Goal: Information Seeking & Learning: Compare options

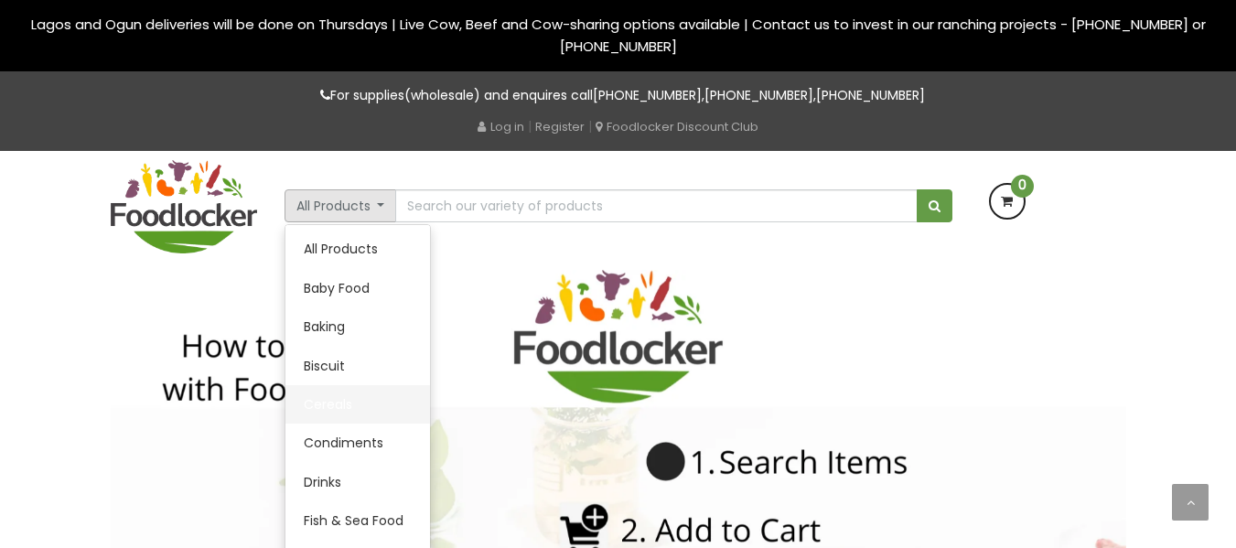
click at [332, 410] on link "Cereals" at bounding box center [357, 404] width 145 height 38
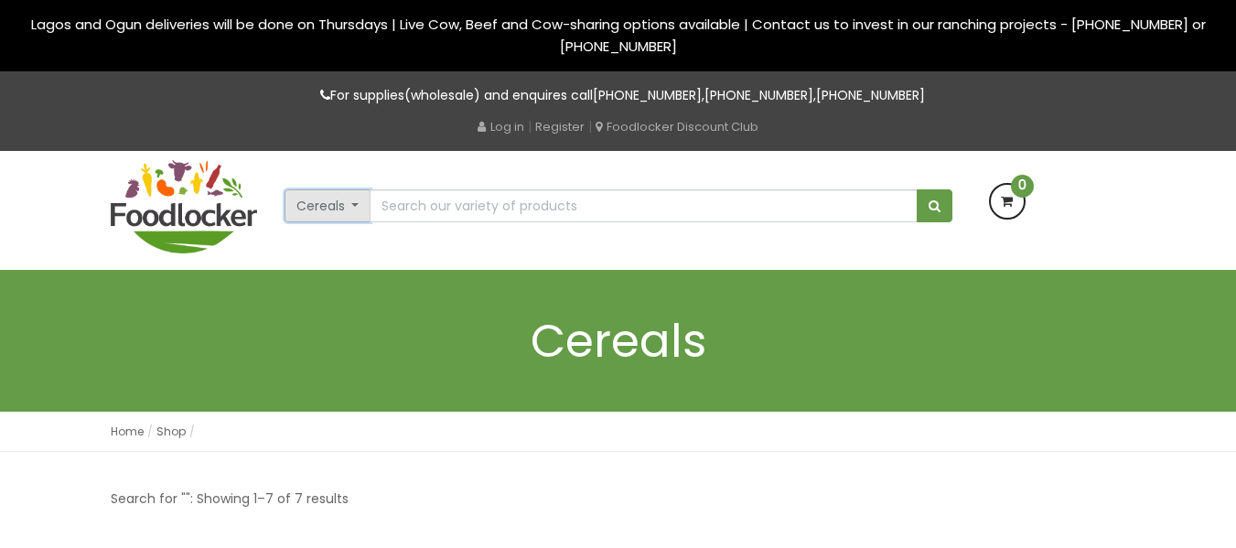
click at [352, 208] on button "Cereals" at bounding box center [328, 205] width 87 height 33
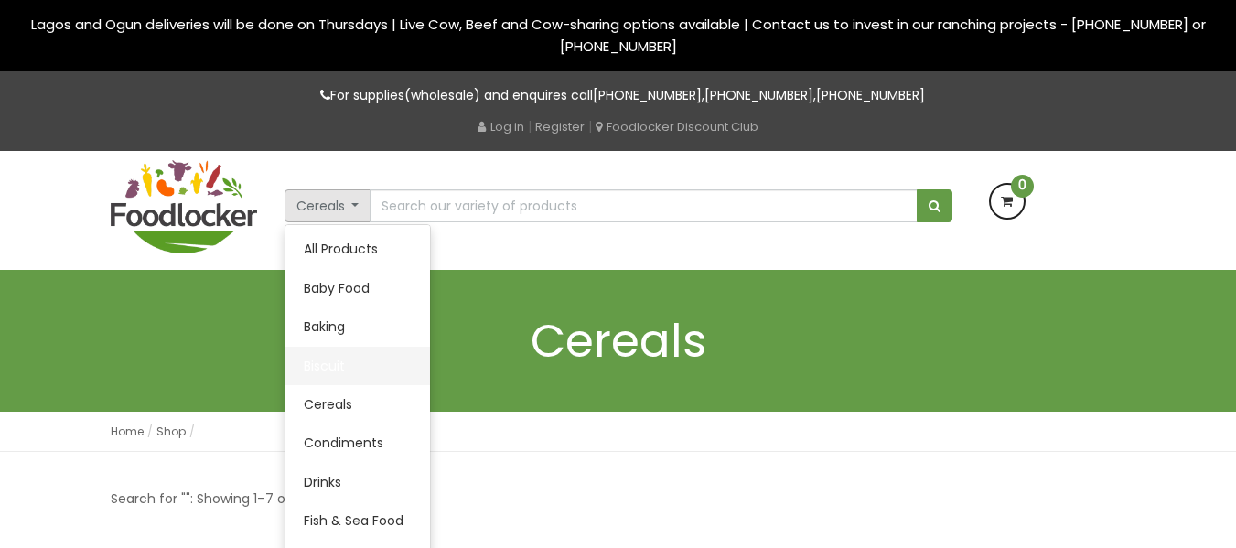
click at [317, 363] on link "Biscuit" at bounding box center [357, 366] width 145 height 38
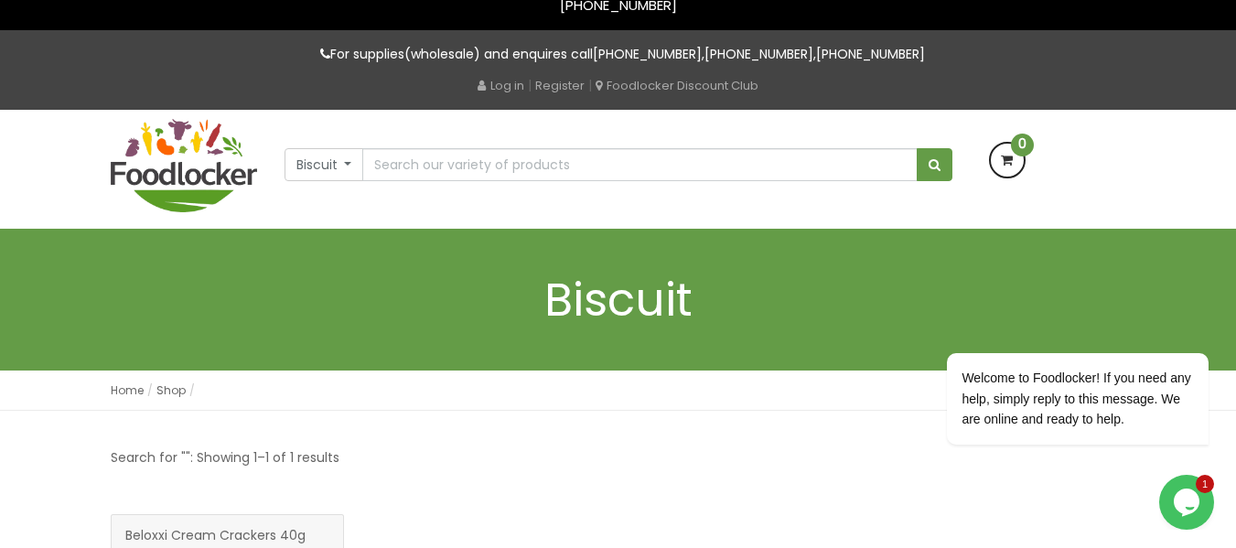
scroll to position [36, 0]
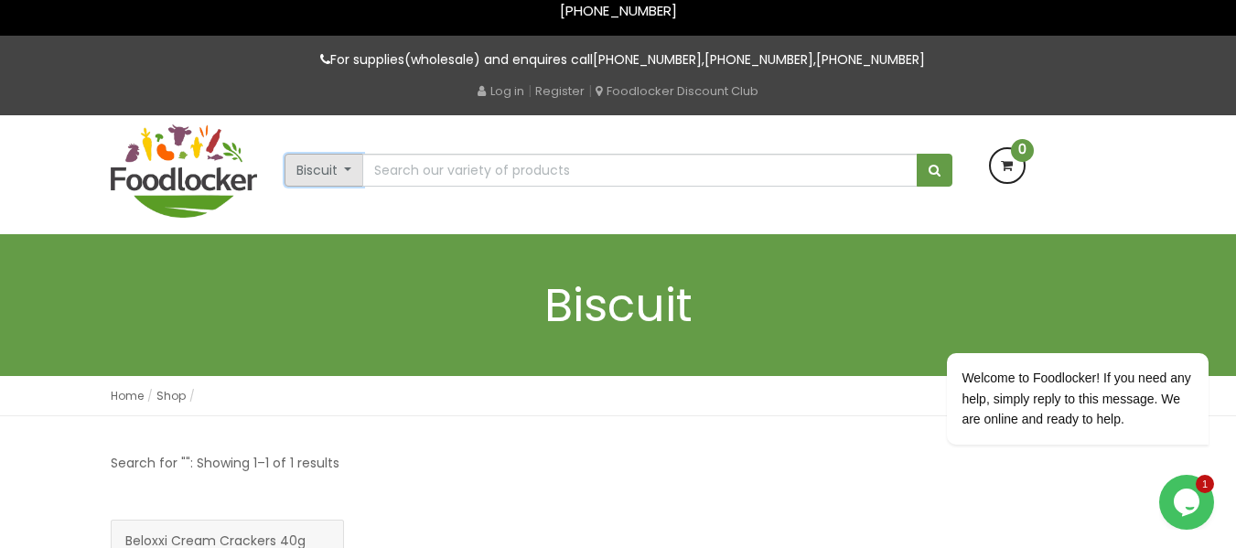
click at [339, 167] on button "Biscuit" at bounding box center [325, 170] width 80 height 33
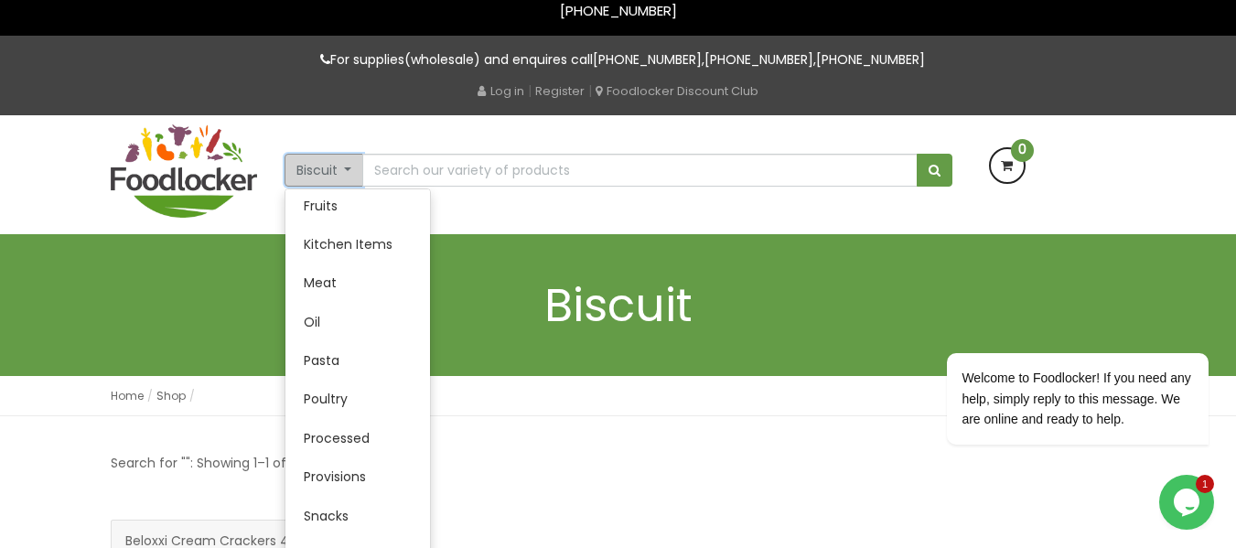
scroll to position [314, 0]
click at [339, 487] on link "Provisions" at bounding box center [357, 481] width 145 height 38
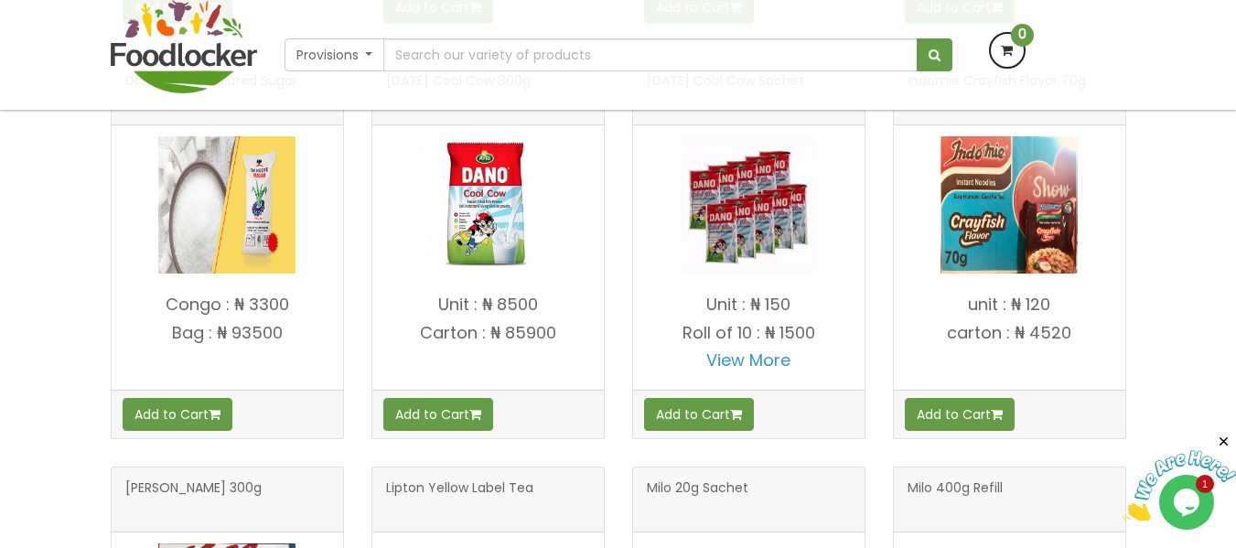
scroll to position [790, 0]
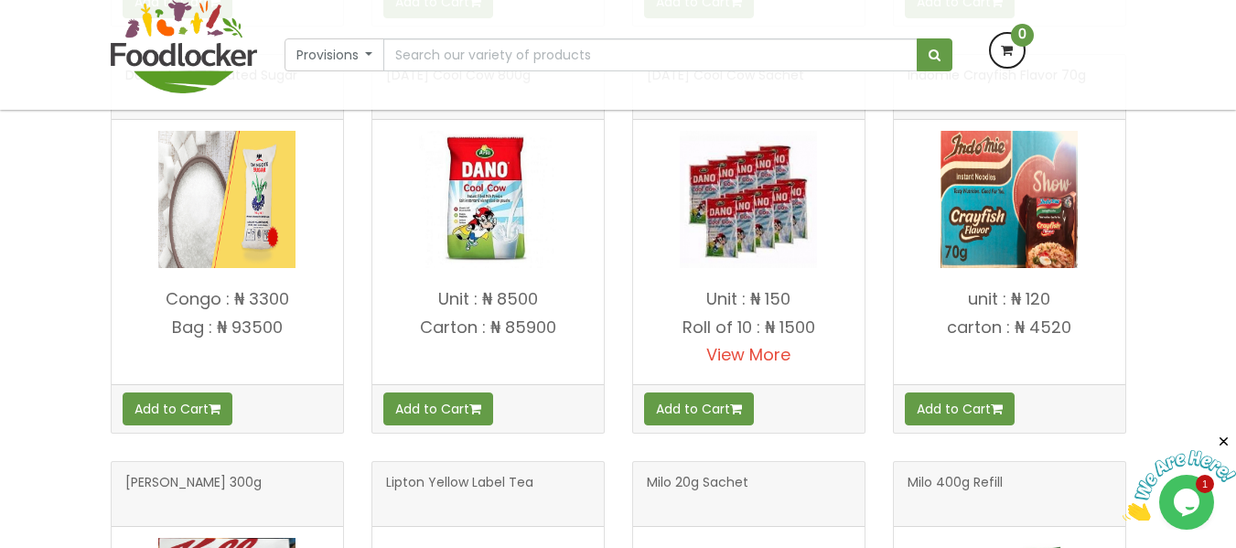
click at [744, 360] on link "View More" at bounding box center [748, 354] width 84 height 23
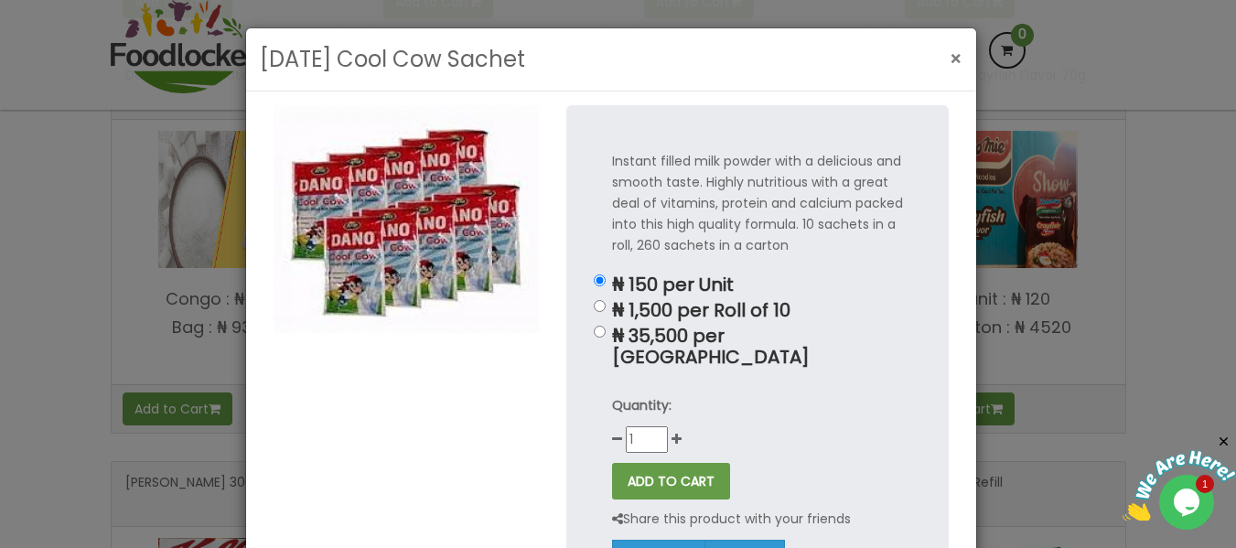
click at [951, 55] on span "×" at bounding box center [956, 59] width 13 height 27
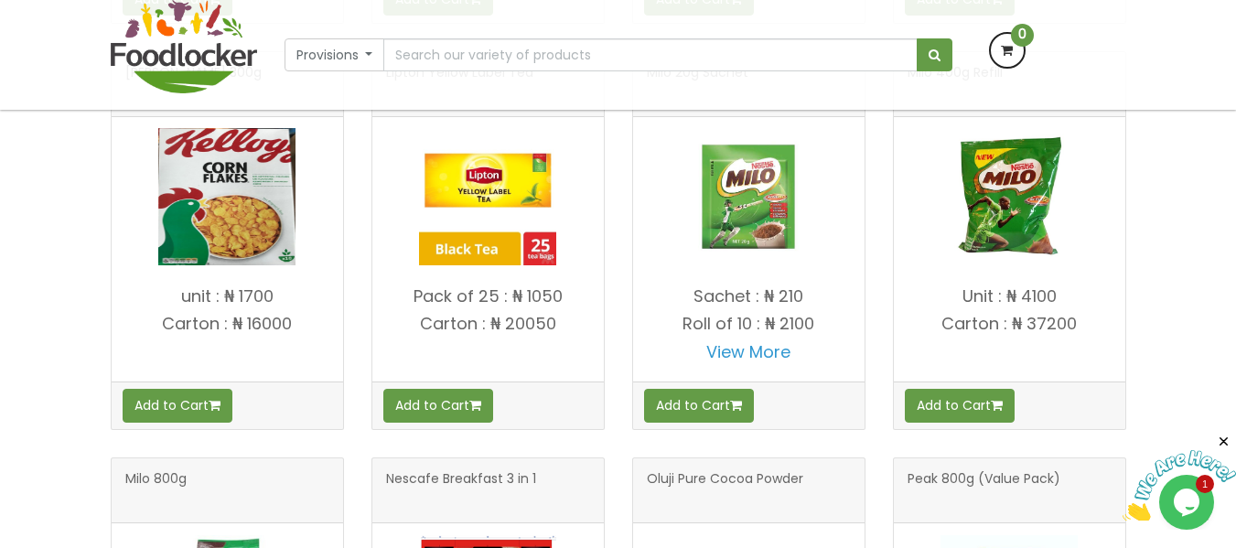
scroll to position [1206, 0]
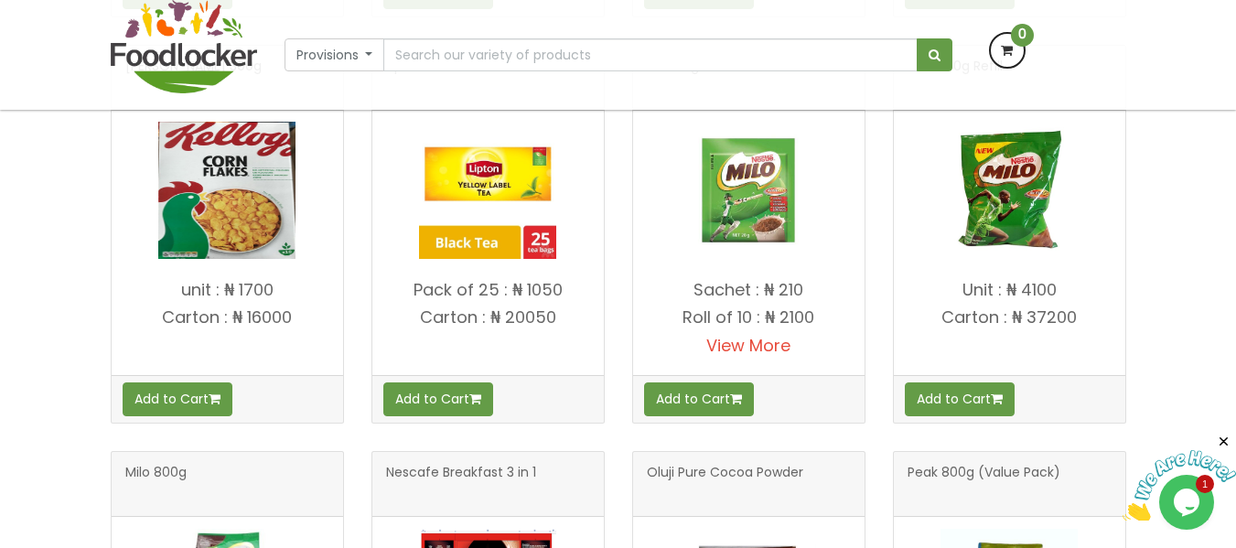
click at [762, 340] on link "View More" at bounding box center [748, 345] width 84 height 23
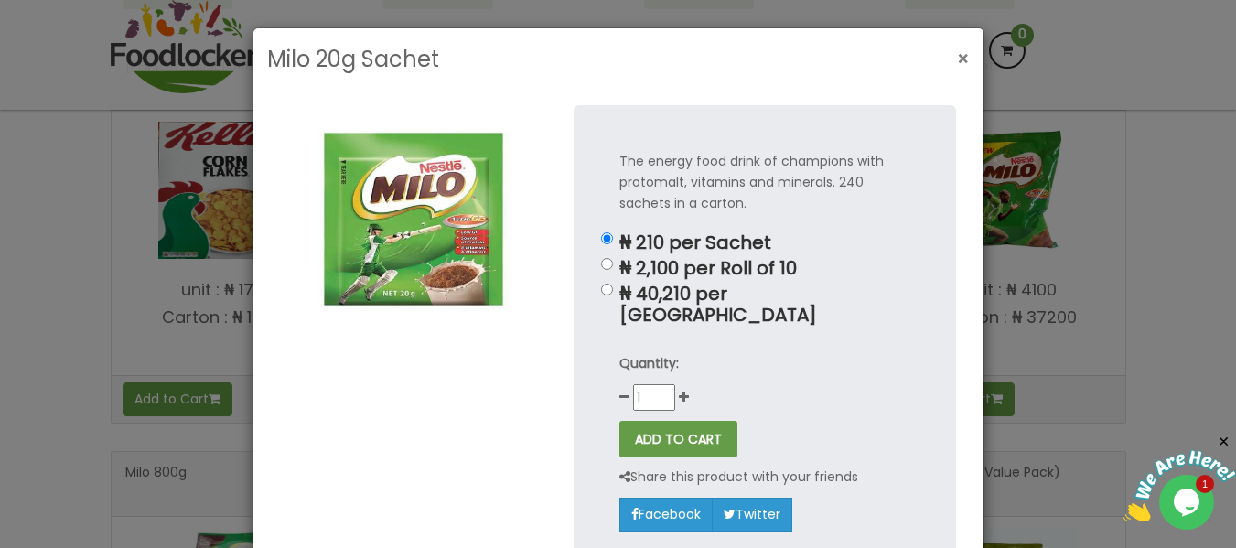
click at [957, 61] on span "×" at bounding box center [963, 59] width 13 height 27
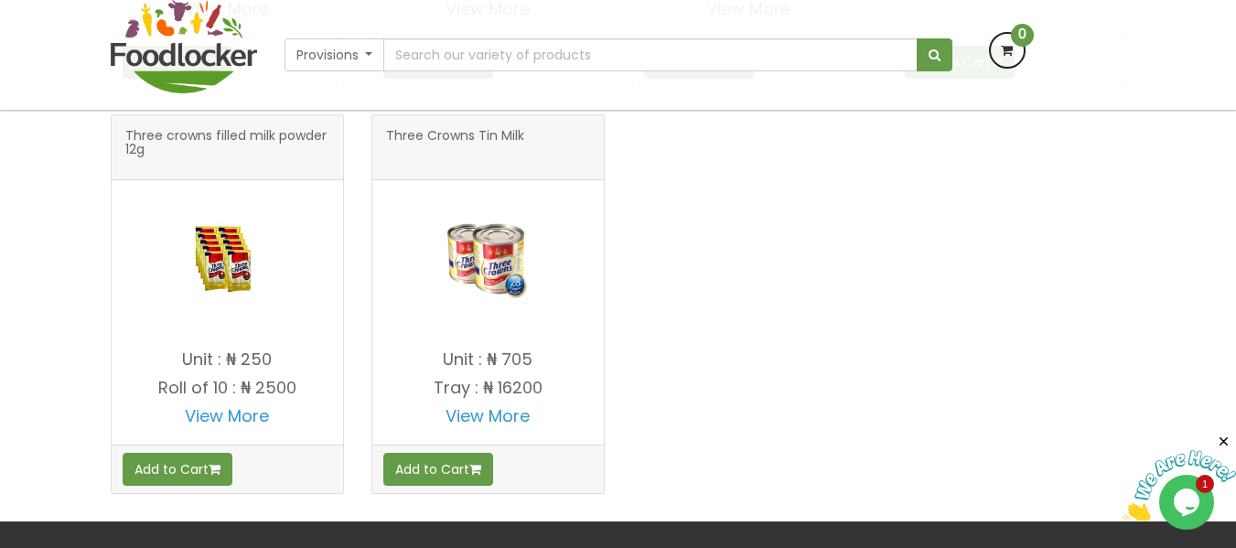
scroll to position [2351, 0]
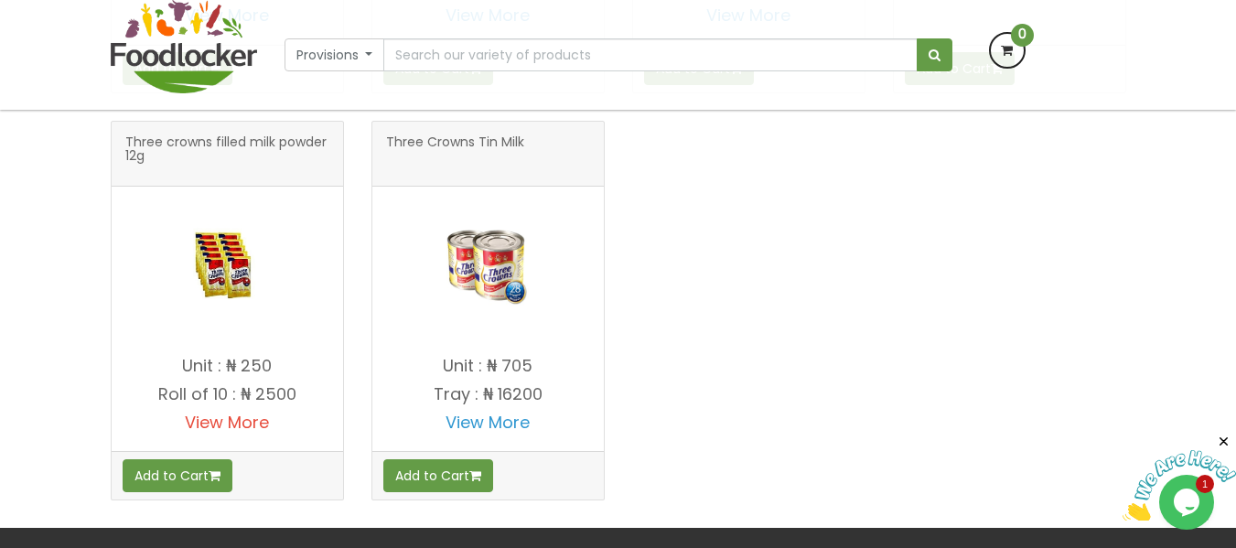
click at [240, 427] on link "View More" at bounding box center [227, 422] width 84 height 23
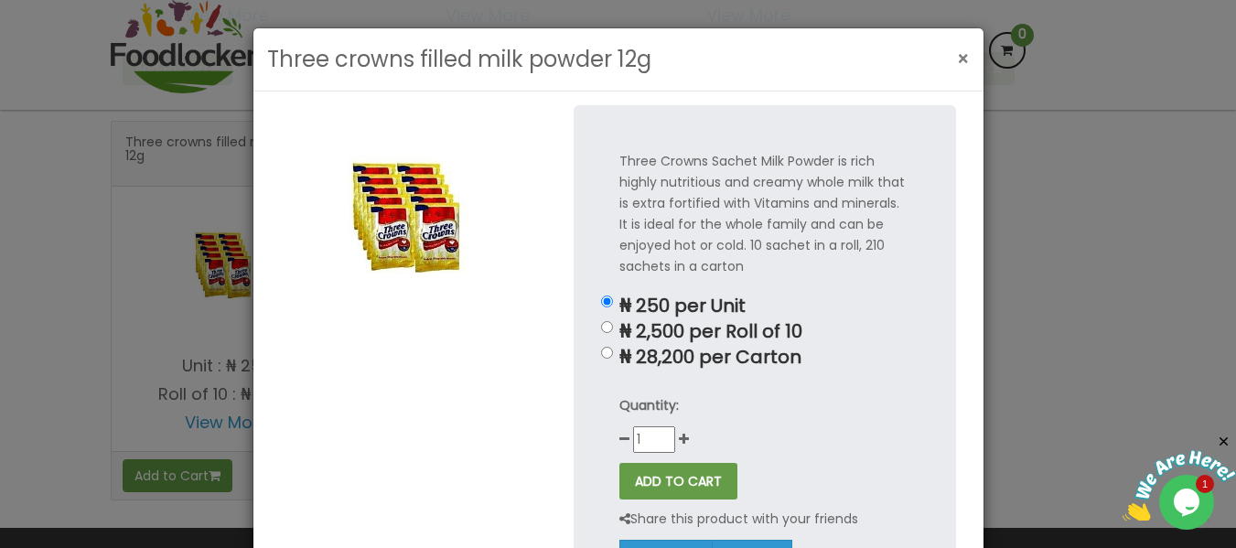
click at [958, 58] on span "×" at bounding box center [963, 59] width 13 height 27
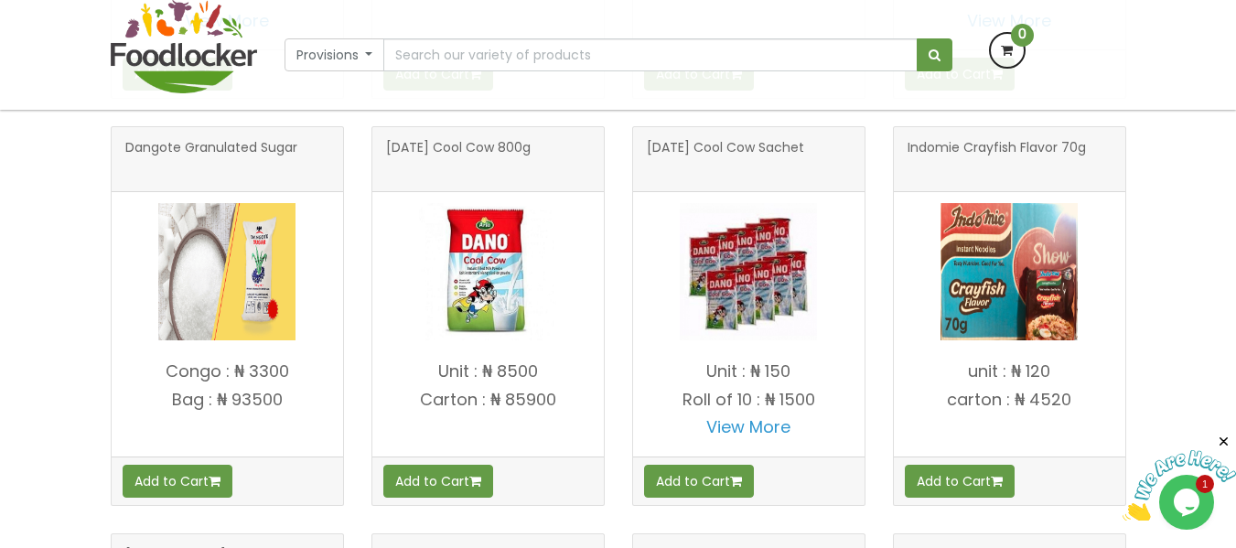
scroll to position [736, 0]
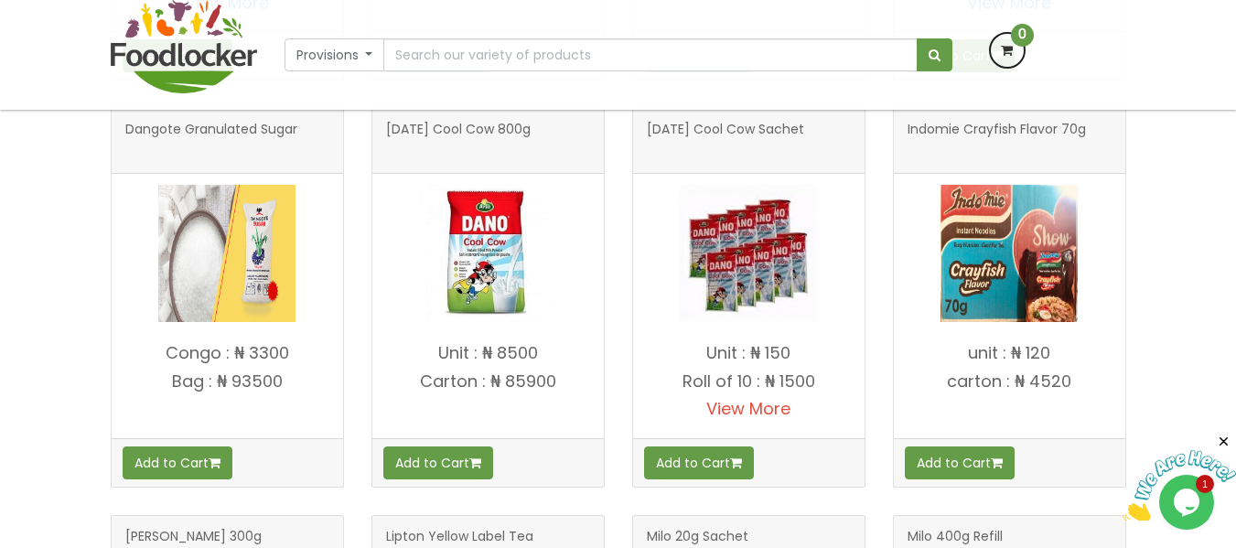
click at [756, 412] on link "View More" at bounding box center [748, 408] width 84 height 23
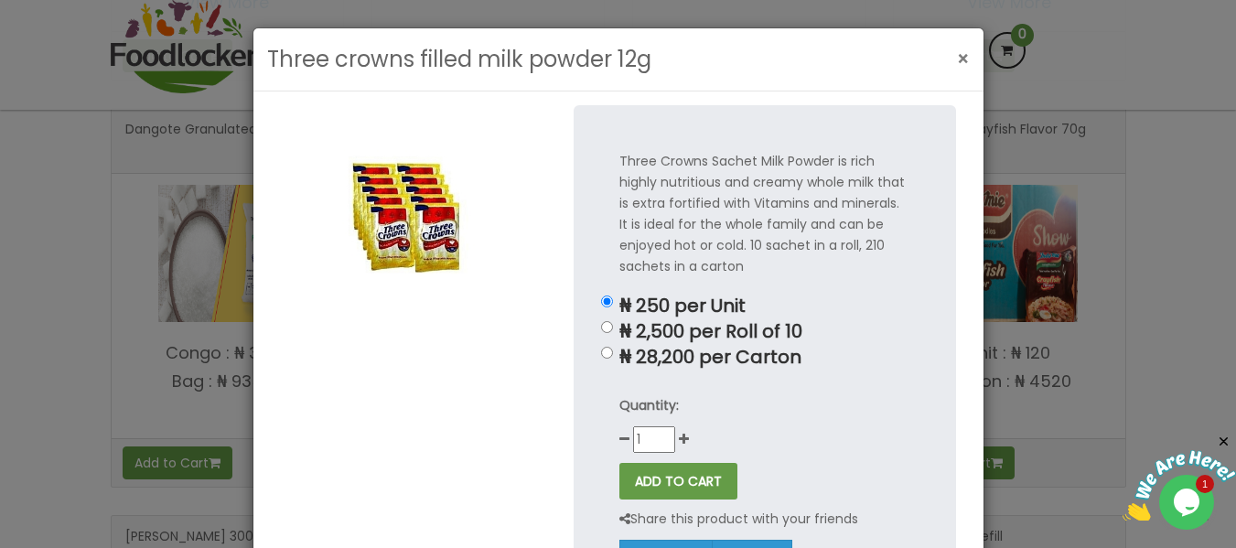
click at [957, 61] on span "×" at bounding box center [963, 59] width 13 height 27
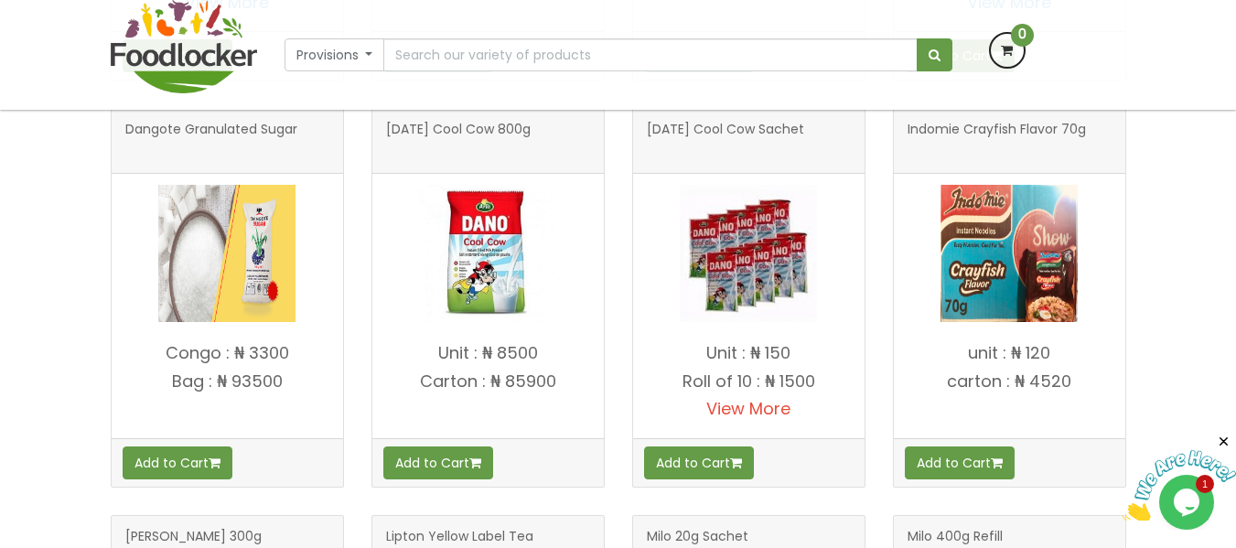
click at [726, 407] on link "View More" at bounding box center [748, 408] width 84 height 23
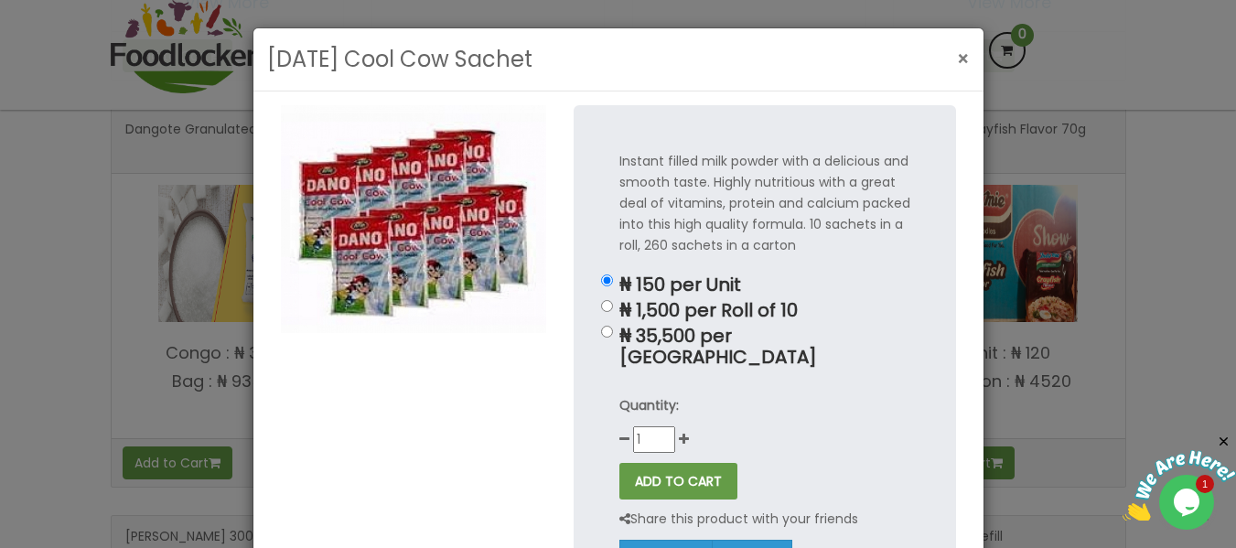
click at [957, 59] on span "×" at bounding box center [963, 59] width 13 height 27
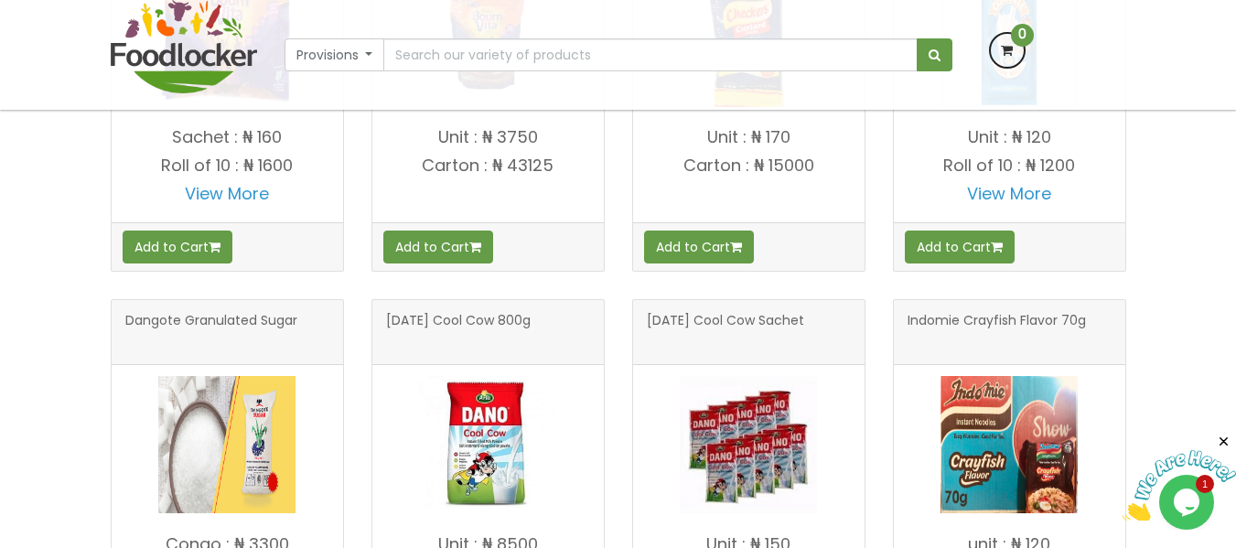
scroll to position [551, 0]
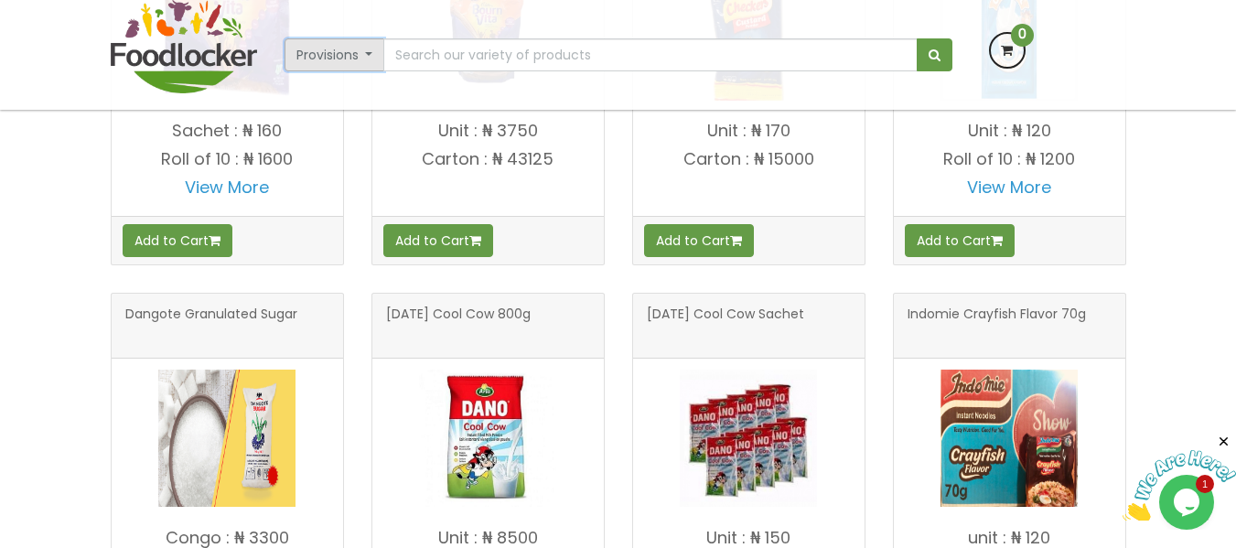
click at [358, 57] on button "Provisions" at bounding box center [335, 54] width 101 height 33
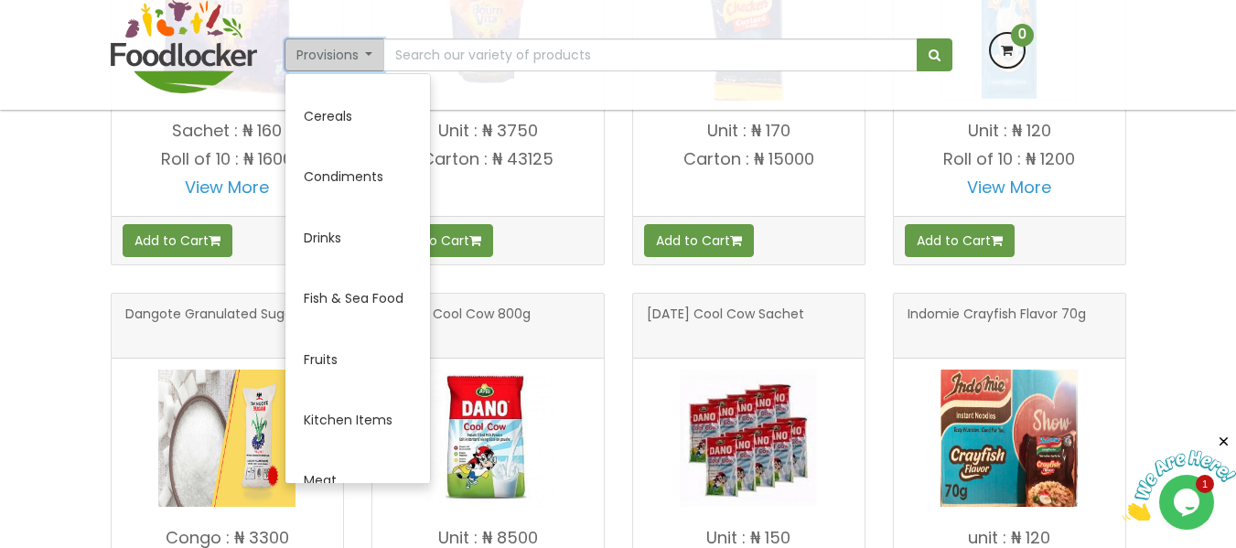
scroll to position [243, 0]
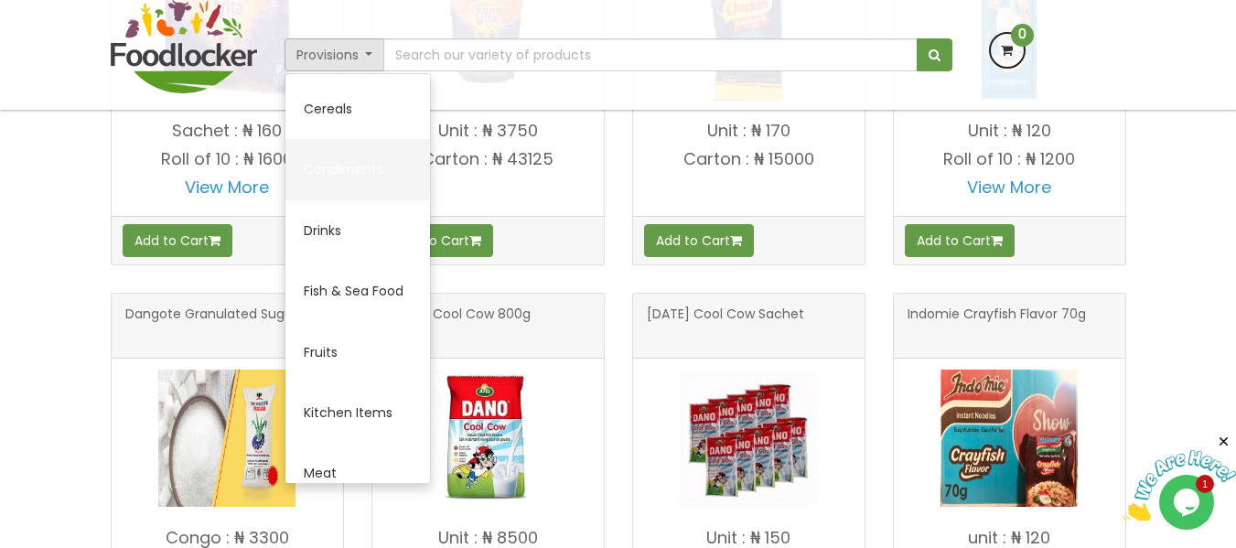
click at [337, 165] on link "Condiments" at bounding box center [357, 169] width 145 height 60
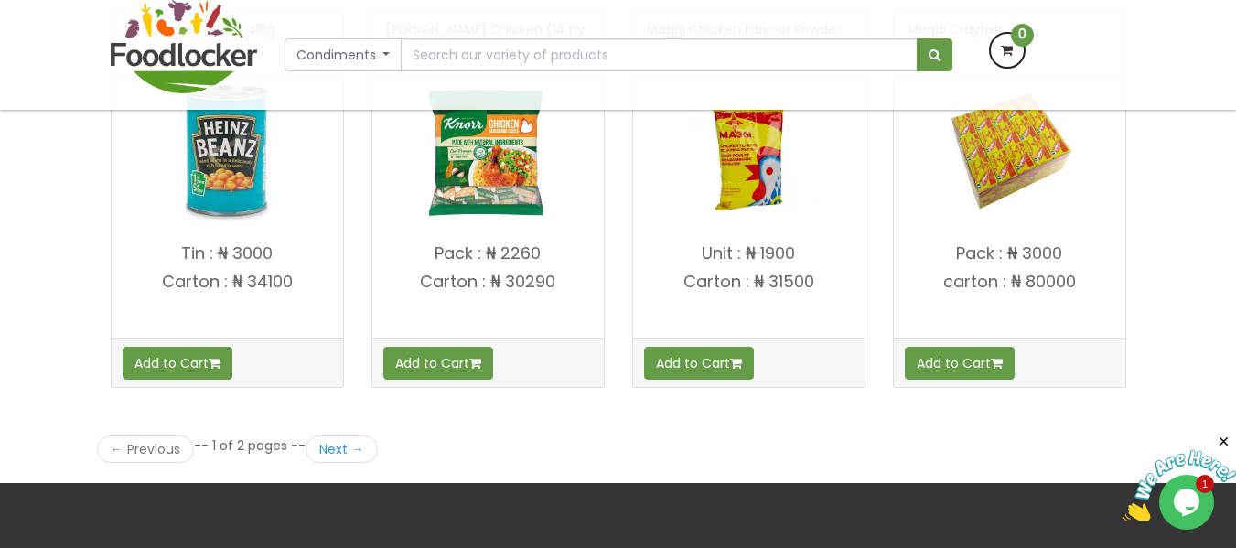
scroll to position [2523, 0]
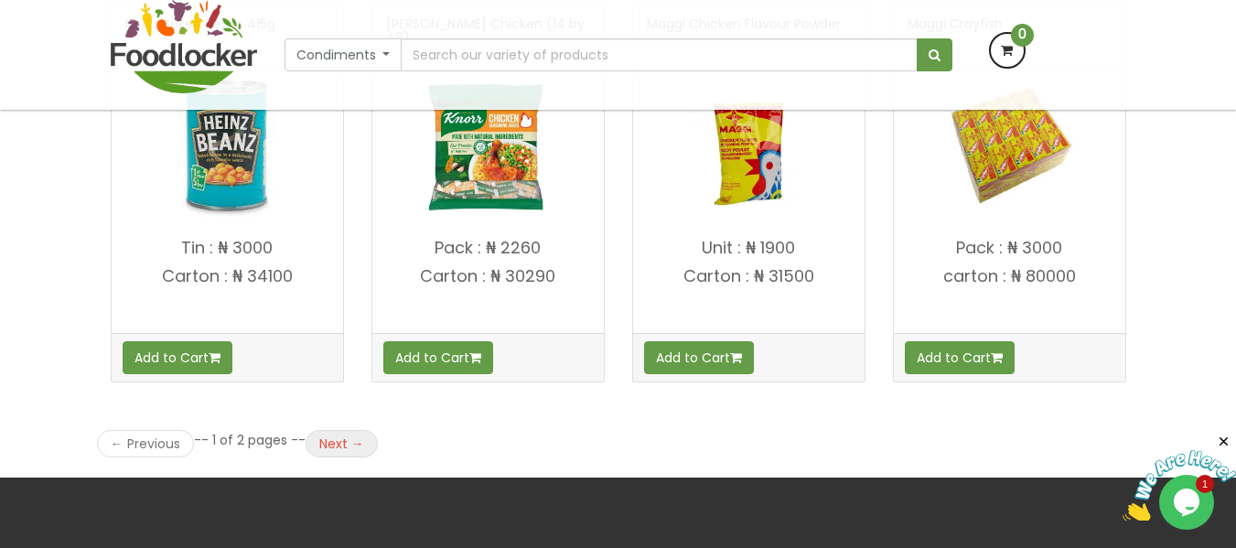
click at [344, 443] on link "Next →" at bounding box center [342, 443] width 72 height 27
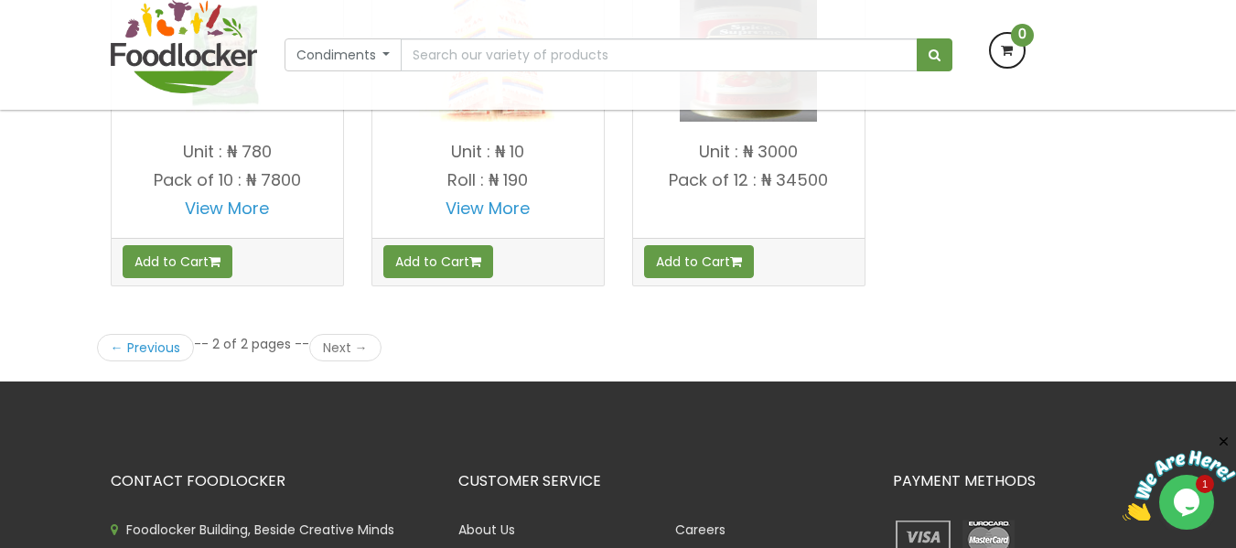
scroll to position [2206, 0]
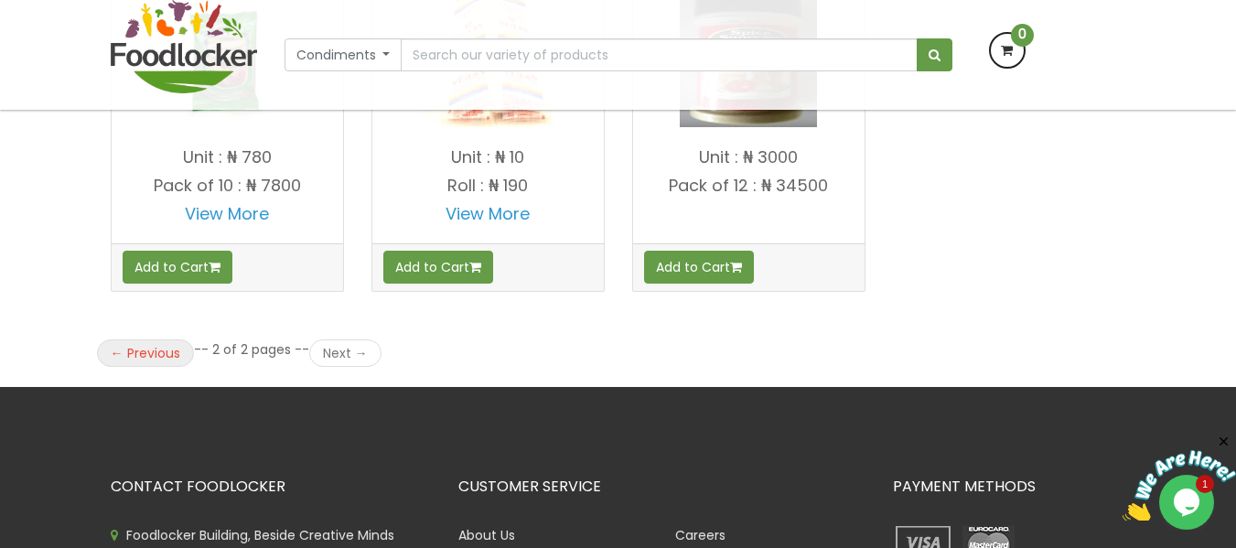
click at [130, 346] on link "← Previous" at bounding box center [145, 352] width 97 height 27
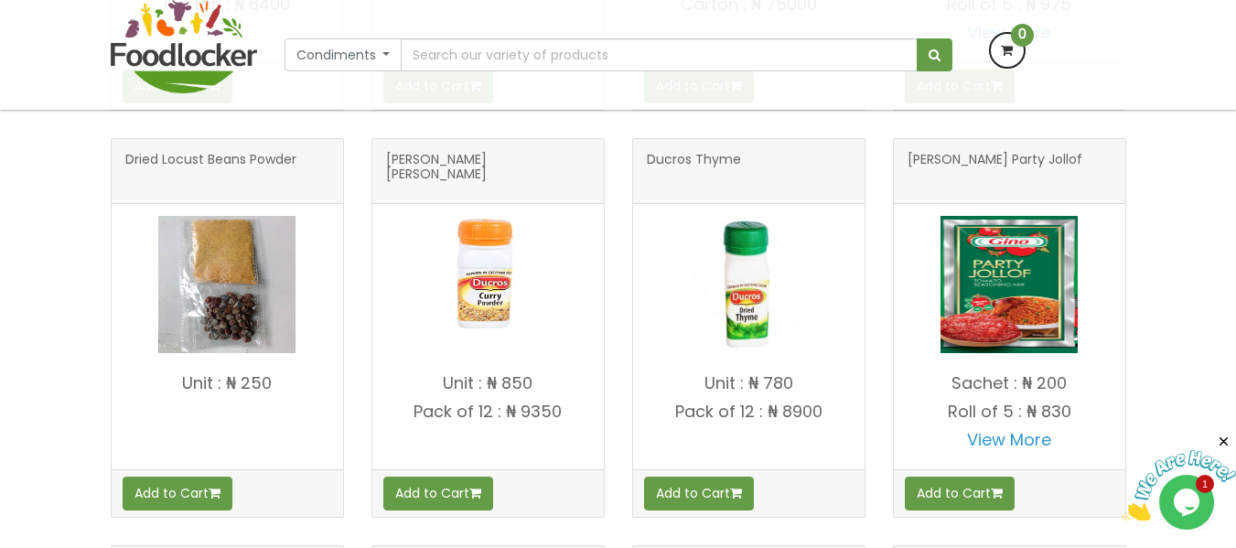
scroll to position [1598, 0]
